Goal: Check status: Check status

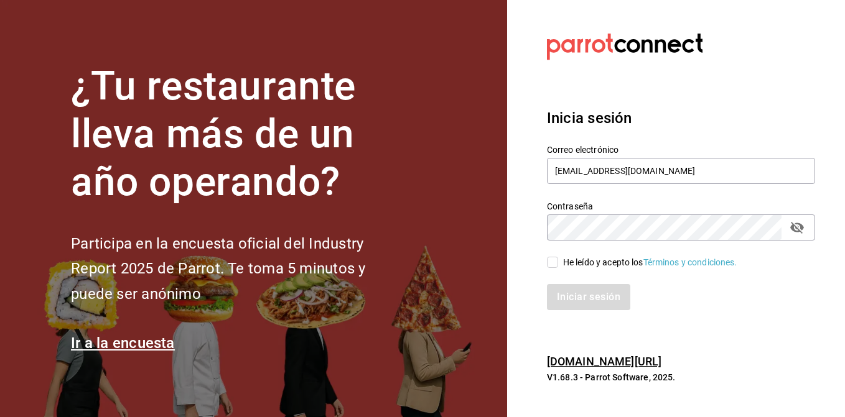
type input "[EMAIL_ADDRESS][DOMAIN_NAME]"
click at [553, 257] on input "He leído y acepto los Términos y condiciones." at bounding box center [552, 262] width 11 height 11
checkbox input "true"
click at [597, 295] on button "Iniciar sesión" at bounding box center [589, 297] width 85 height 26
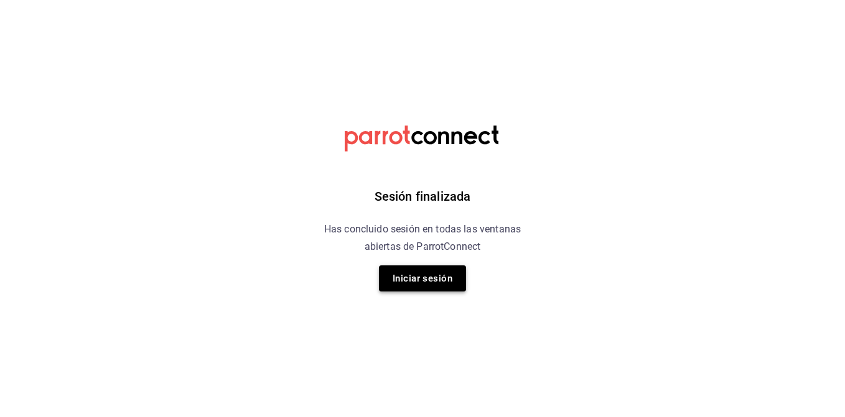
click at [399, 280] on button "Iniciar sesión" at bounding box center [422, 279] width 87 height 26
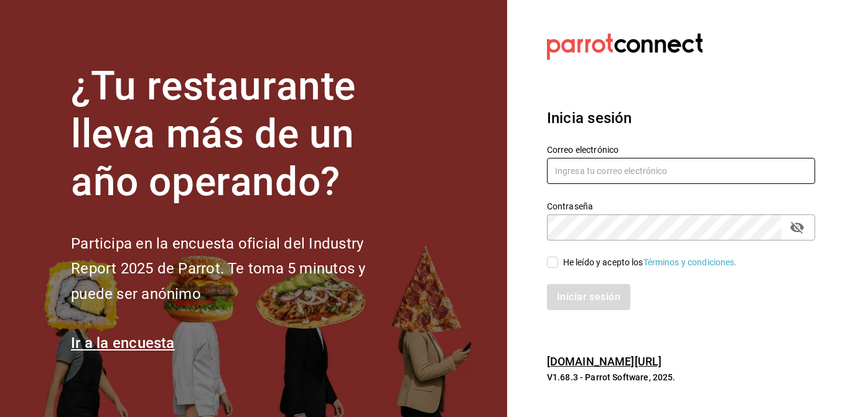
click at [625, 172] on input "text" at bounding box center [681, 171] width 268 height 26
type input "[EMAIL_ADDRESS][DOMAIN_NAME]"
click at [797, 232] on icon "passwordField" at bounding box center [797, 228] width 14 height 12
click at [560, 262] on span "He leído y acepto los Términos y condiciones." at bounding box center [647, 262] width 179 height 13
click at [558, 262] on input "He leído y acepto los Términos y condiciones." at bounding box center [552, 262] width 11 height 11
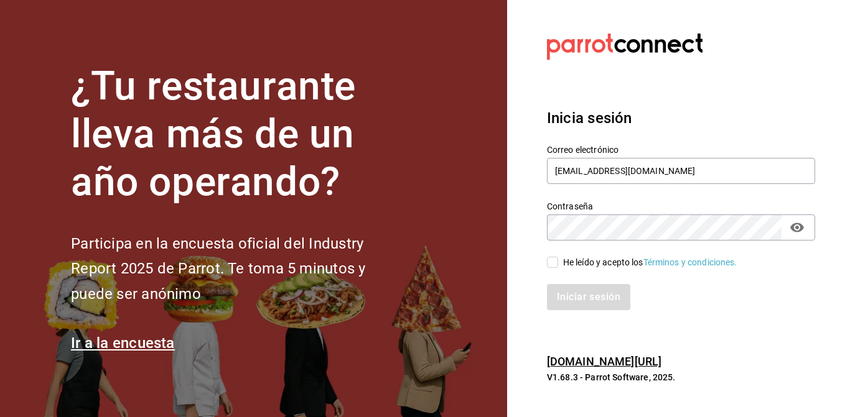
checkbox input "true"
click at [569, 283] on div "Iniciar sesión" at bounding box center [673, 289] width 283 height 41
click at [570, 291] on button "Iniciar sesión" at bounding box center [589, 297] width 85 height 26
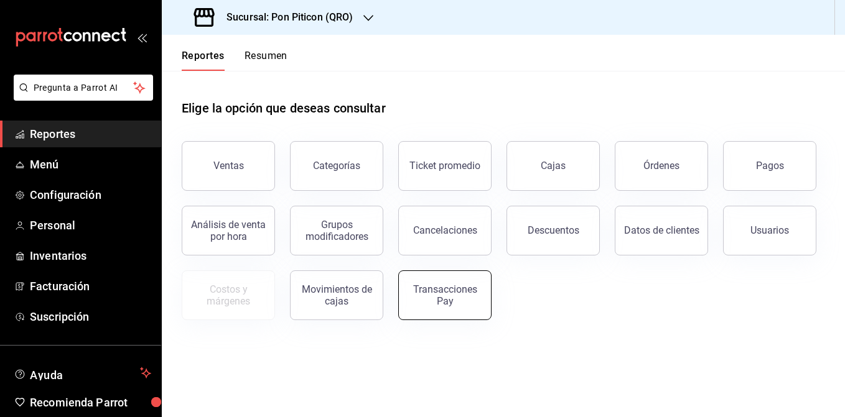
click at [434, 300] on div "Transacciones Pay" at bounding box center [444, 296] width 77 height 24
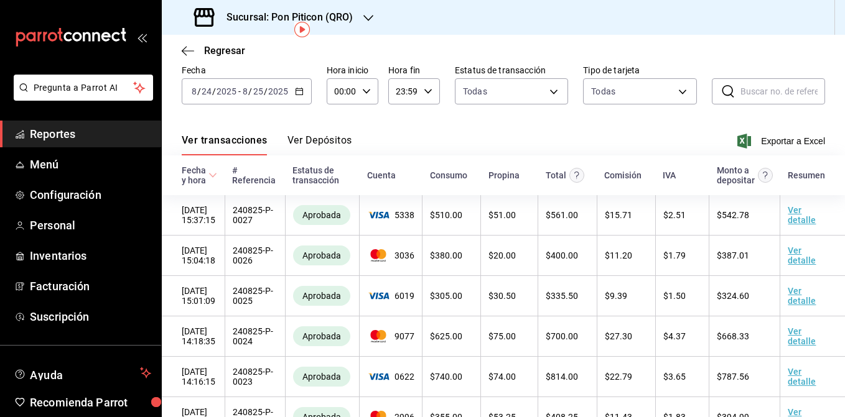
scroll to position [57, 0]
click at [339, 175] on div "Estatus de transacción" at bounding box center [322, 174] width 60 height 20
click at [294, 85] on div "2025-08-24 8 / 24 / 2025 - 2025-08-25 8 / 25 / 2025" at bounding box center [247, 90] width 130 height 26
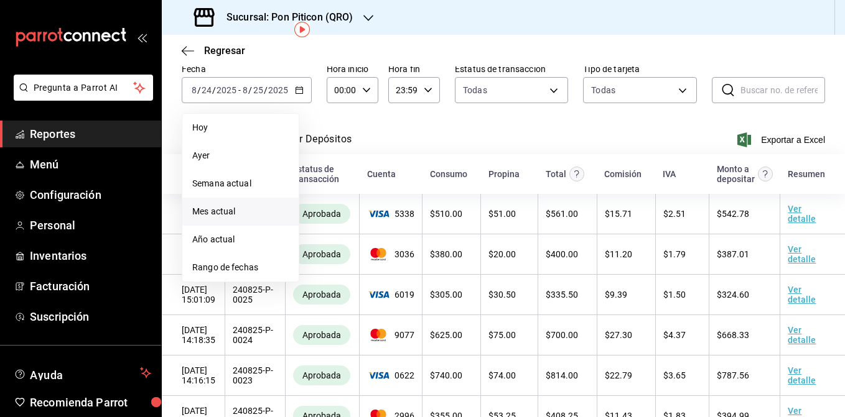
click at [269, 209] on span "Mes actual" at bounding box center [240, 211] width 96 height 13
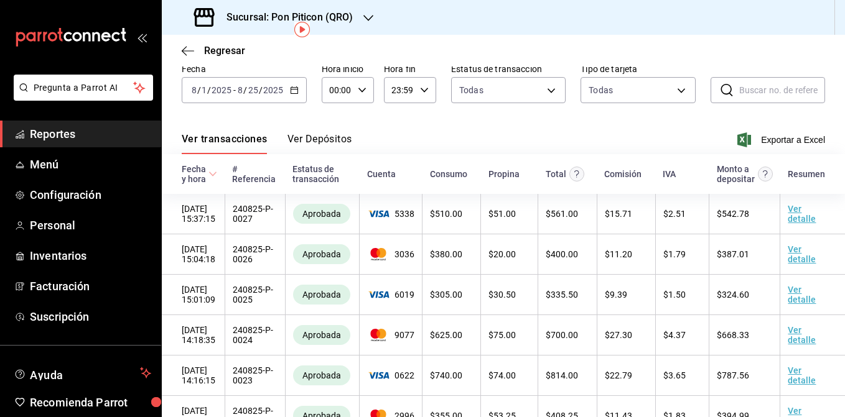
click at [330, 154] on button "Ver Depósitos" at bounding box center [319, 143] width 65 height 21
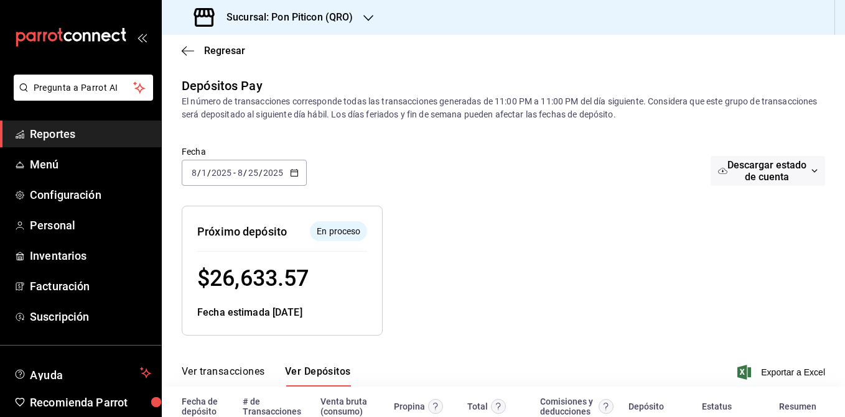
click at [88, 126] on span "Reportes" at bounding box center [90, 134] width 121 height 17
